Goal: Transaction & Acquisition: Purchase product/service

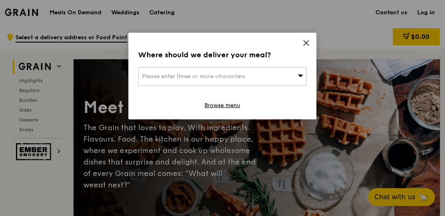
click at [307, 43] on icon at bounding box center [306, 42] width 5 height 5
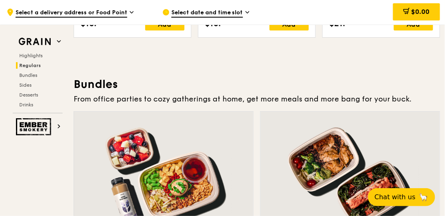
scroll to position [1145, 0]
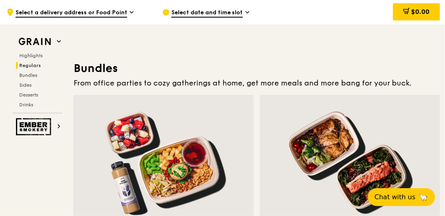
click at [359, 149] on div at bounding box center [349, 162] width 179 height 132
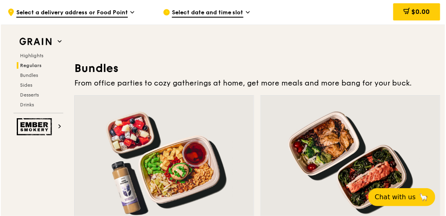
scroll to position [1145, 0]
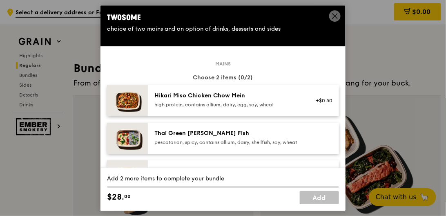
click at [271, 154] on div "Thai Green [PERSON_NAME] Fish pescatarian, spicy, contains allium, dairy, shell…" at bounding box center [243, 138] width 191 height 31
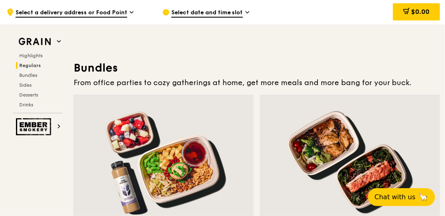
click at [347, 146] on div at bounding box center [349, 161] width 179 height 132
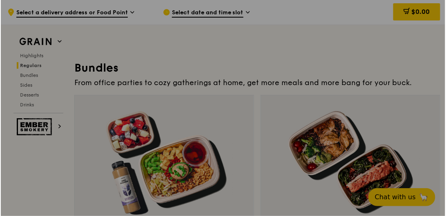
scroll to position [1145, 0]
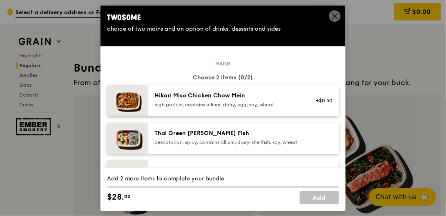
click at [124, 102] on img at bounding box center [127, 100] width 41 height 31
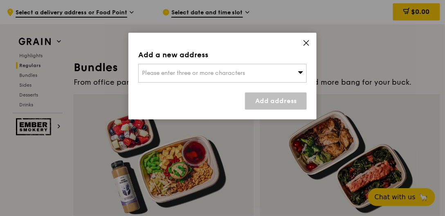
click at [307, 43] on icon at bounding box center [306, 42] width 5 height 5
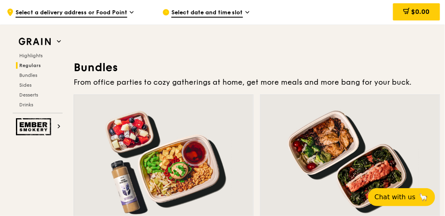
click at [339, 119] on div at bounding box center [349, 161] width 179 height 132
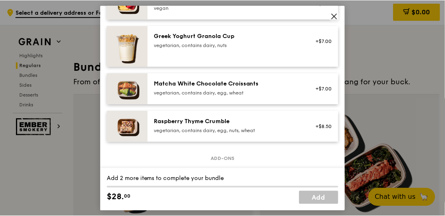
scroll to position [630, 0]
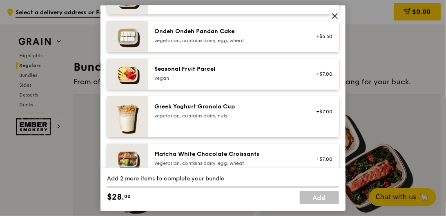
click at [167, 73] on div "Seasonal Fruit Parcel" at bounding box center [228, 69] width 147 height 8
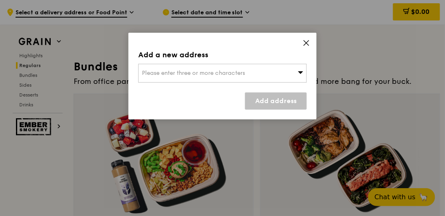
click at [207, 73] on span "Please enter three or more characters" at bounding box center [193, 72] width 103 height 7
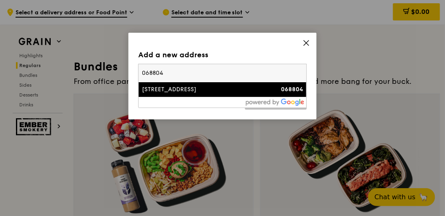
type input "068804"
click at [172, 89] on div "[STREET_ADDRESS]" at bounding box center [202, 89] width 121 height 8
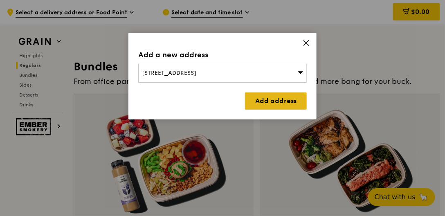
click at [290, 95] on link "Add address" at bounding box center [276, 100] width 62 height 17
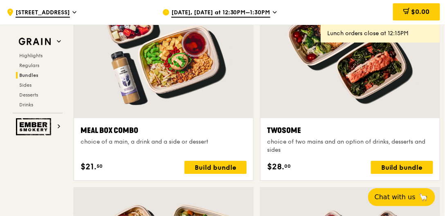
scroll to position [1286, 0]
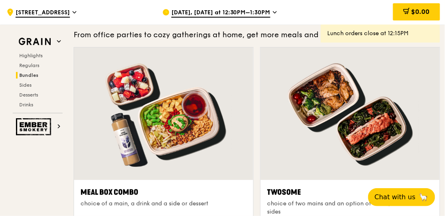
click at [309, 106] on div at bounding box center [349, 113] width 179 height 132
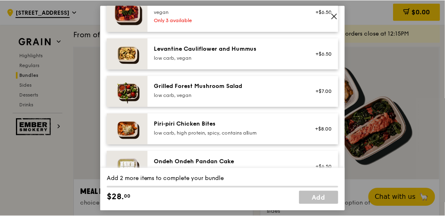
scroll to position [560, 0]
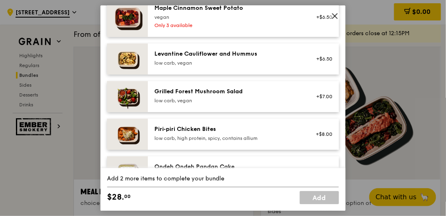
click at [334, 16] on icon at bounding box center [335, 15] width 7 height 7
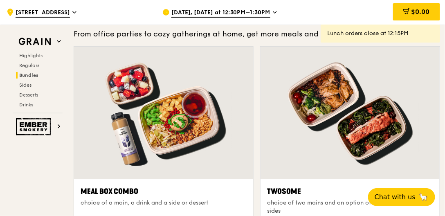
click at [355, 16] on div "$0.00" at bounding box center [377, 12] width 123 height 25
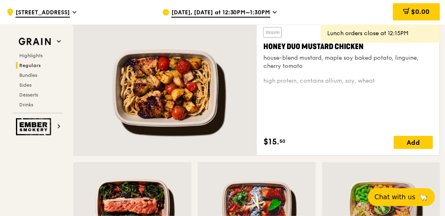
scroll to position [586, 0]
